Goal: Use online tool/utility: Utilize a website feature to perform a specific function

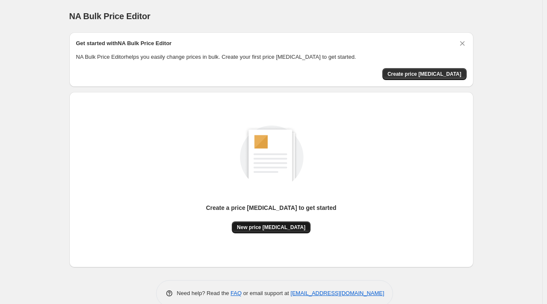
click at [272, 225] on span "New price [MEDICAL_DATA]" at bounding box center [271, 227] width 68 height 7
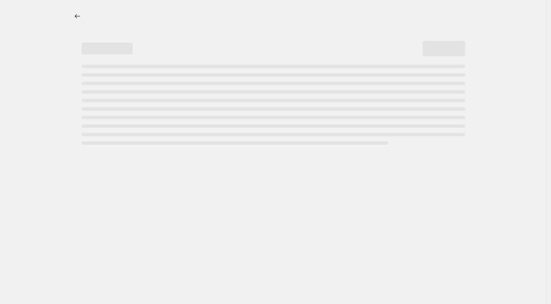
select select "percentage"
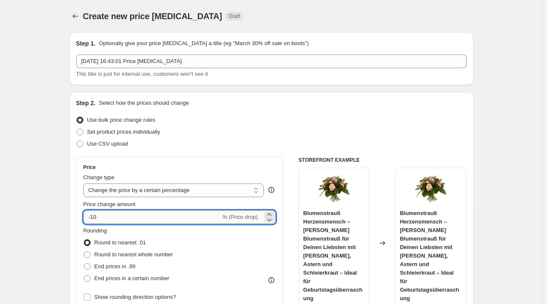
click at [150, 220] on input "-10" at bounding box center [151, 217] width 137 height 14
type input "-1"
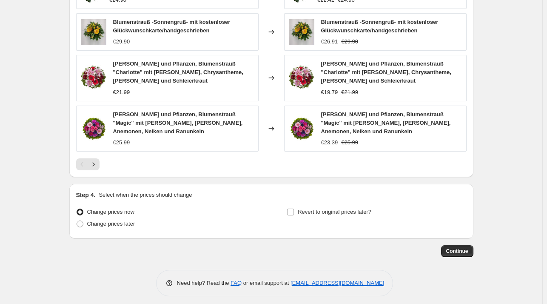
scroll to position [594, 0]
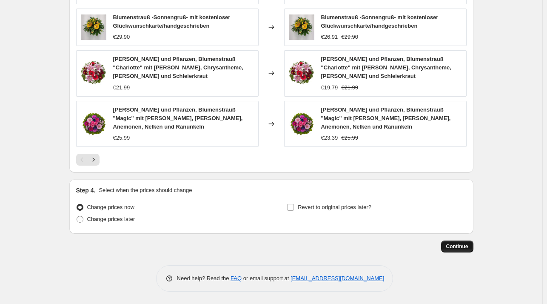
type input "-27"
click at [459, 243] on span "Continue" at bounding box center [457, 246] width 22 height 7
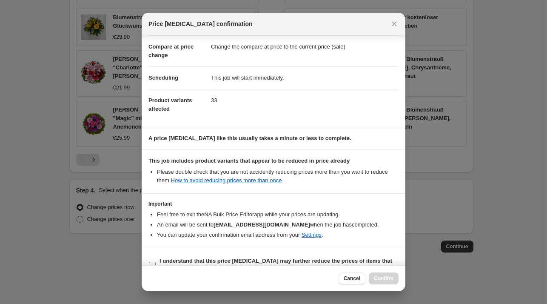
scroll to position [54, 0]
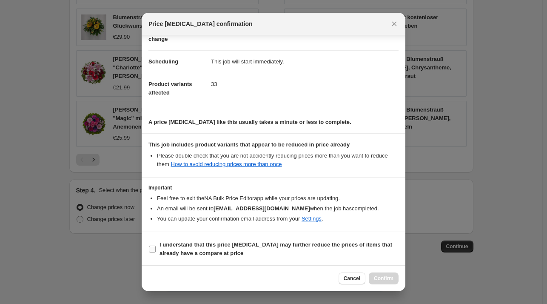
click at [242, 244] on b "I understand that this price [MEDICAL_DATA] may further reduce the prices of it…" at bounding box center [275, 248] width 233 height 15
click at [156, 245] on input "I understand that this price [MEDICAL_DATA] may further reduce the prices of it…" at bounding box center [152, 248] width 7 height 7
checkbox input "true"
click at [383, 278] on span "Confirm" at bounding box center [384, 278] width 20 height 7
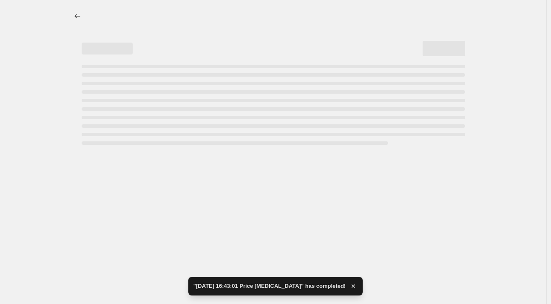
select select "percentage"
